Goal: Browse casually

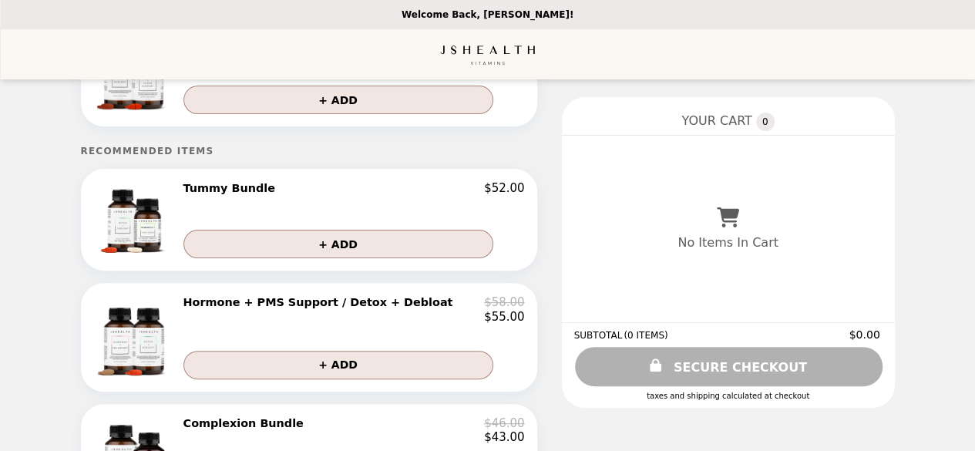
scroll to position [99, 0]
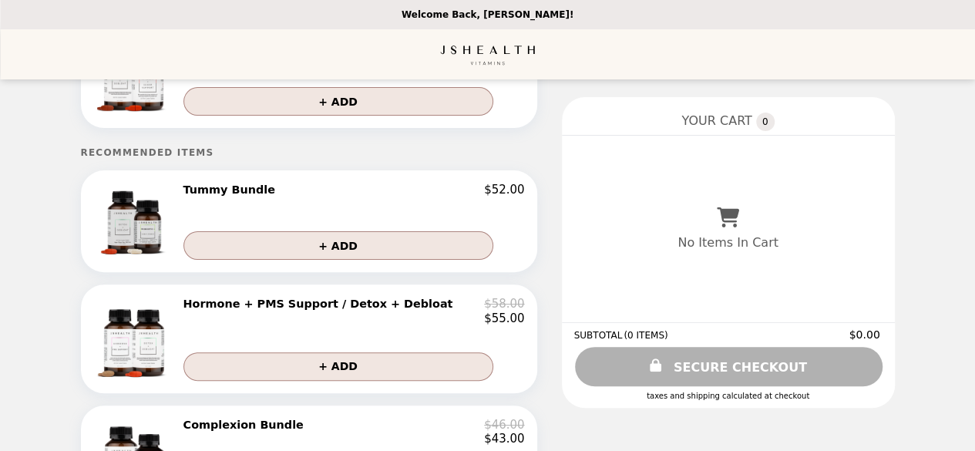
click at [143, 227] on img at bounding box center [136, 221] width 78 height 77
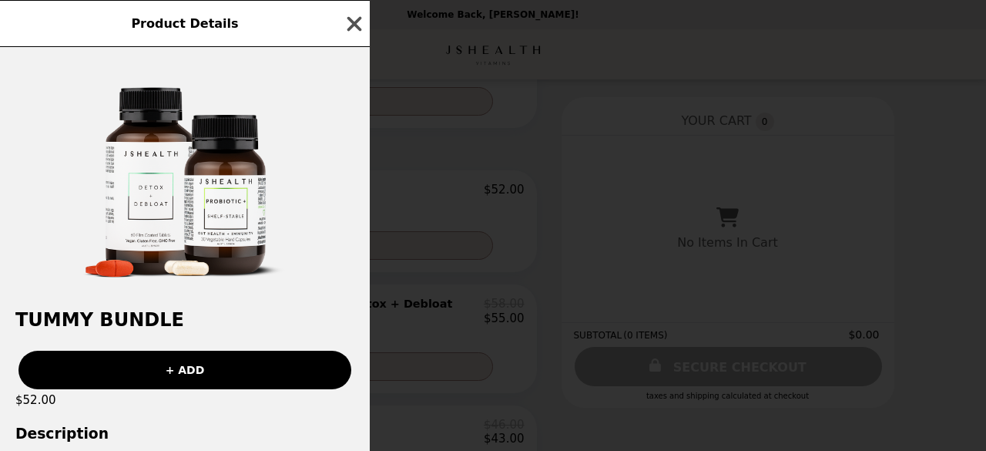
click at [351, 22] on icon "button" at bounding box center [354, 23] width 15 height 15
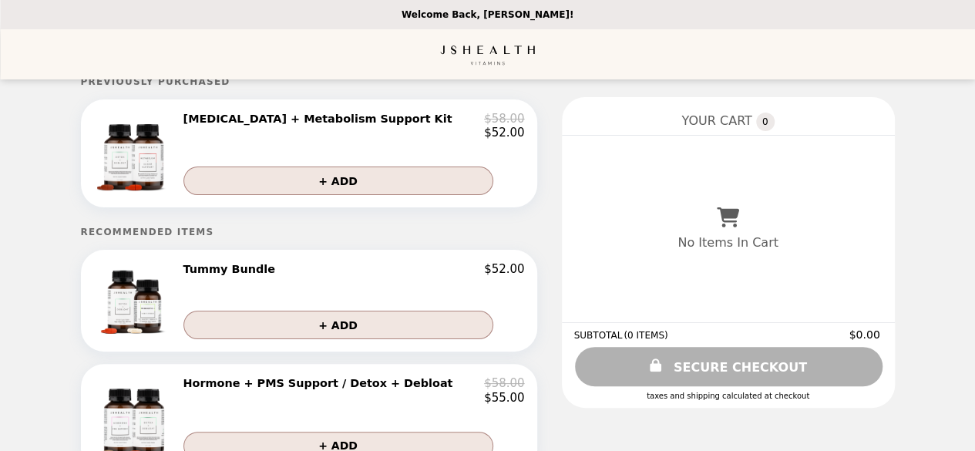
scroll to position [6, 0]
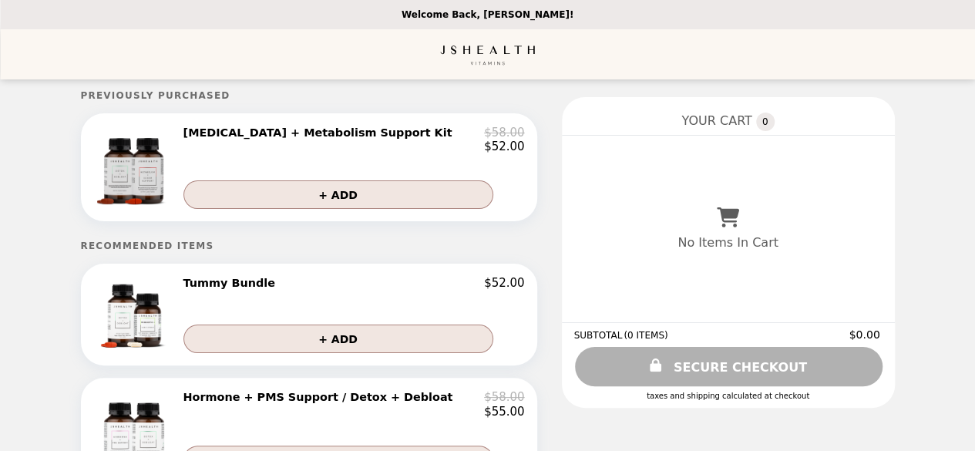
click at [146, 180] on img at bounding box center [135, 167] width 87 height 83
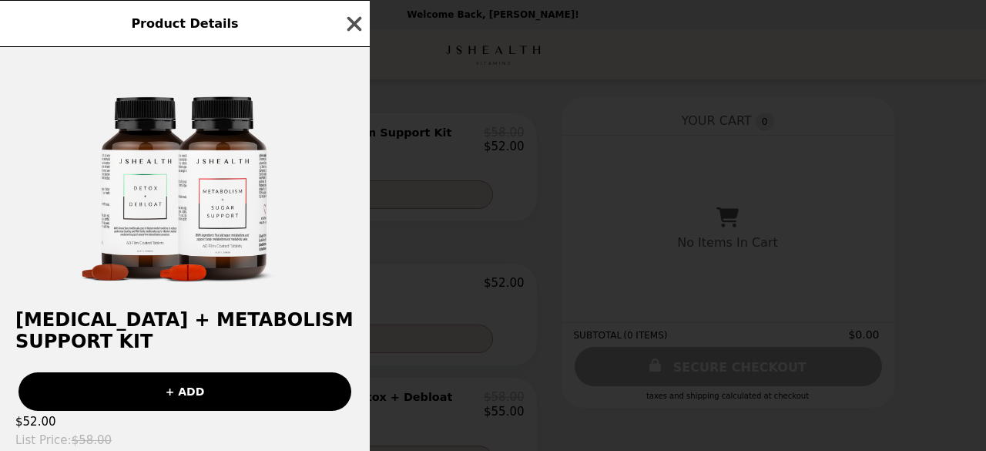
click at [348, 21] on icon "button" at bounding box center [354, 23] width 23 height 23
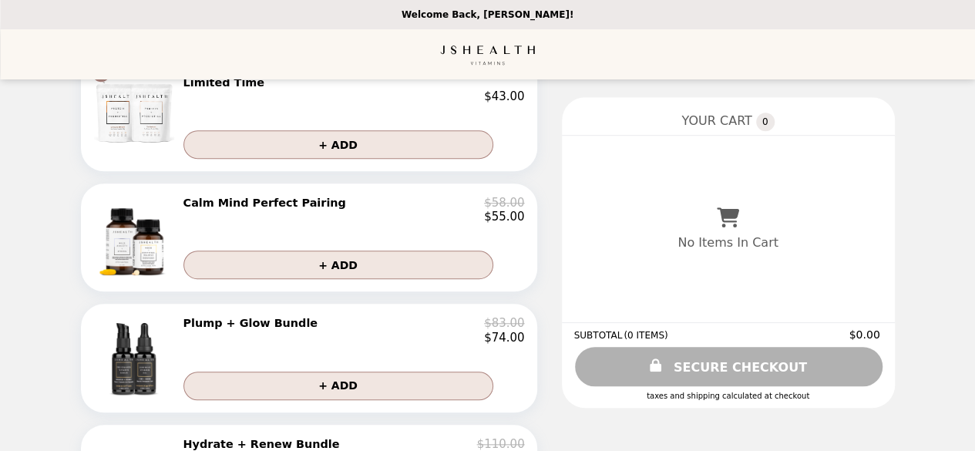
scroll to position [580, 0]
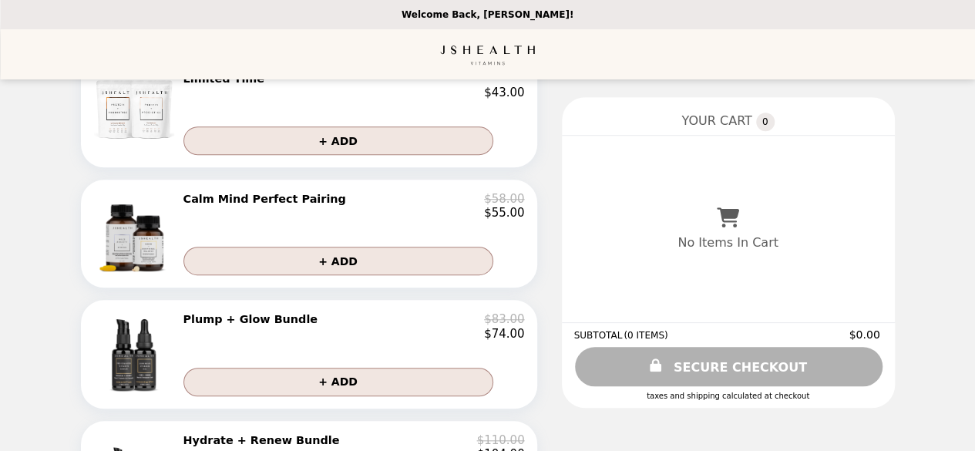
click at [141, 249] on img at bounding box center [135, 233] width 87 height 83
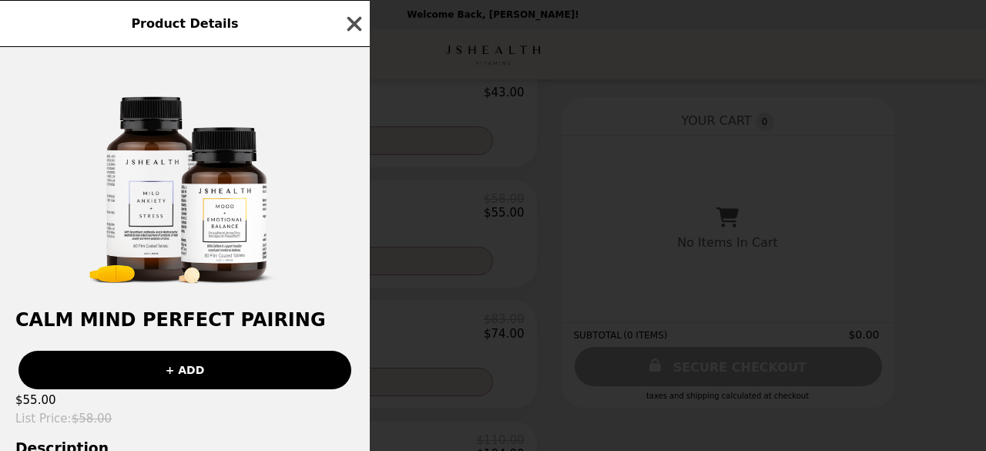
click at [348, 22] on icon "button" at bounding box center [354, 23] width 23 height 23
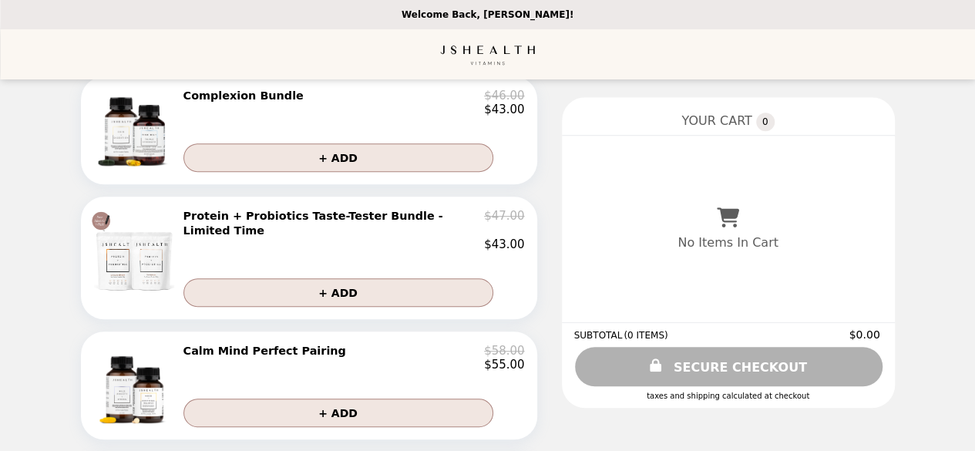
scroll to position [354, 0]
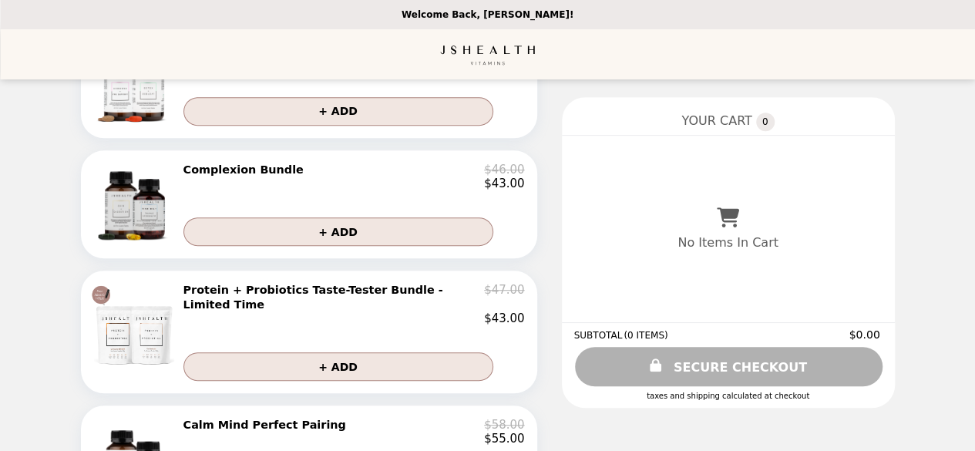
click at [137, 233] on img at bounding box center [136, 204] width 84 height 83
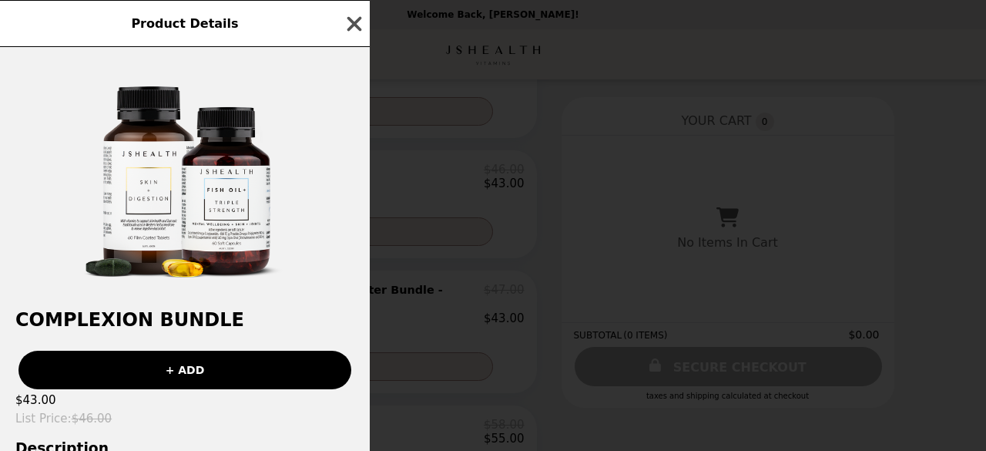
click at [354, 18] on icon "button" at bounding box center [354, 23] width 23 height 23
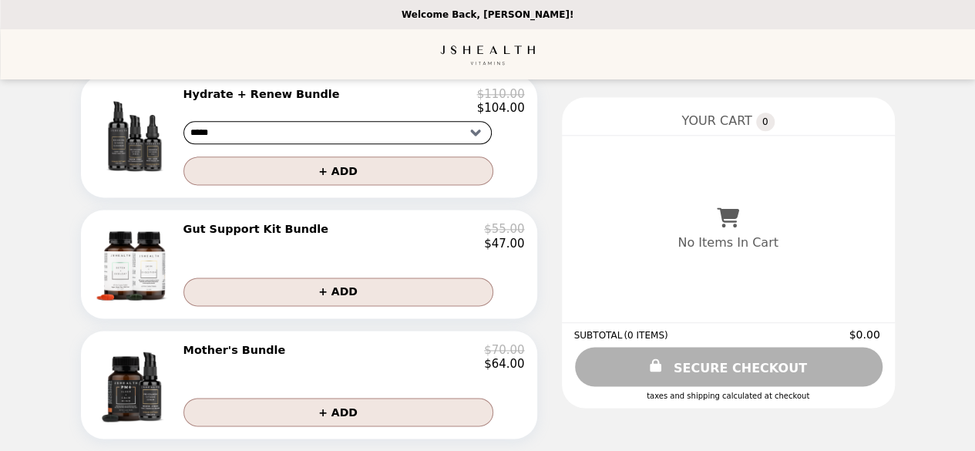
scroll to position [949, 0]
click at [152, 381] on img at bounding box center [136, 384] width 84 height 83
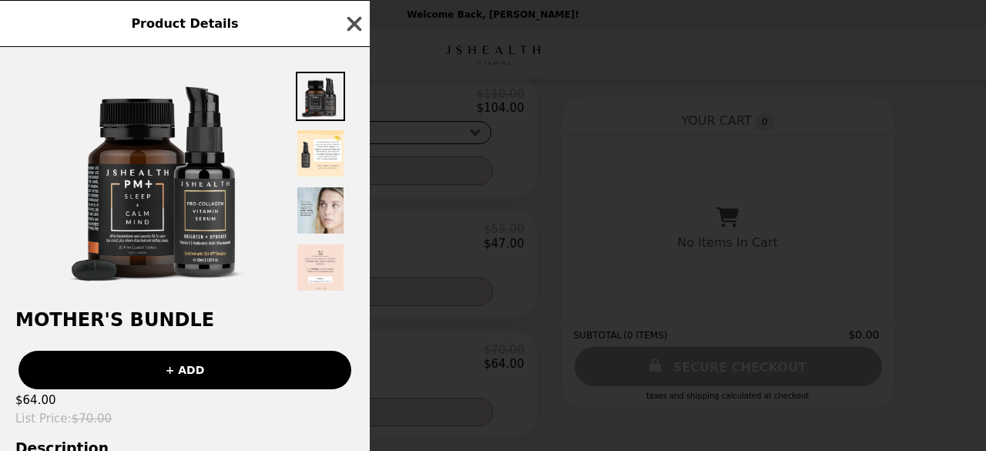
click at [357, 22] on icon "button" at bounding box center [354, 23] width 15 height 15
